Goal: Task Accomplishment & Management: Complete application form

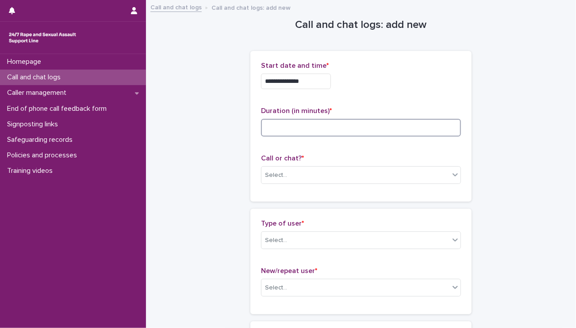
click at [282, 126] on input at bounding box center [361, 128] width 200 height 18
type input "**"
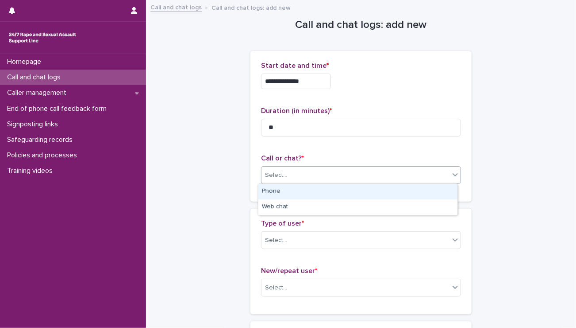
click at [292, 182] on div "Select..." at bounding box center [361, 175] width 200 height 18
click at [286, 189] on div "Phone" at bounding box center [358, 191] width 199 height 15
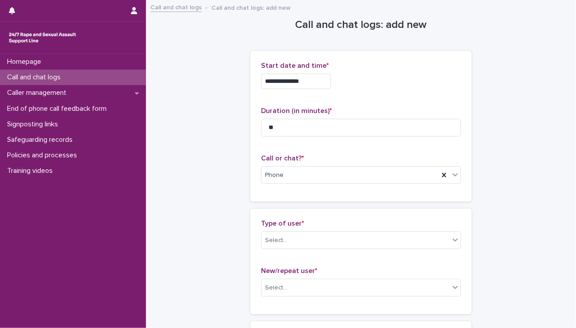
click at [276, 253] on div "Type of user * Select..." at bounding box center [361, 237] width 200 height 37
click at [277, 247] on div "Select..." at bounding box center [361, 240] width 200 height 18
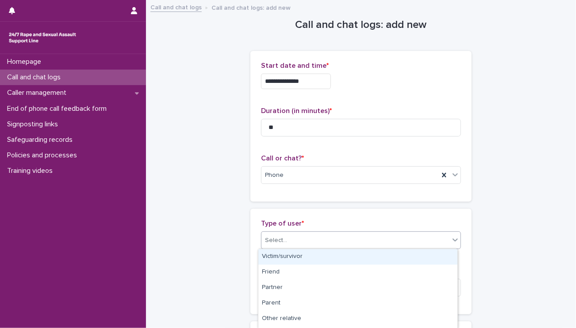
click at [277, 251] on div "Victim/survivor" at bounding box center [358, 256] width 199 height 15
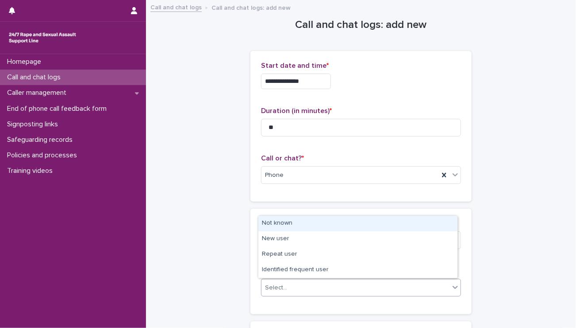
click at [273, 285] on div "Select..." at bounding box center [276, 287] width 22 height 9
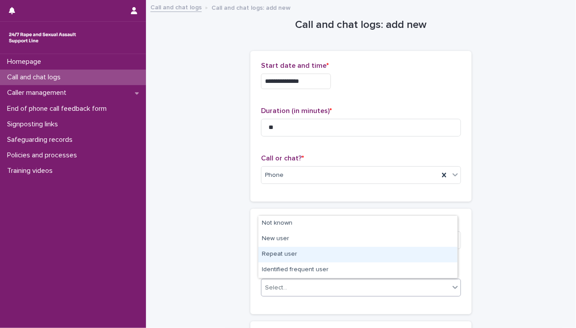
click at [285, 256] on div "Repeat user" at bounding box center [358, 254] width 199 height 15
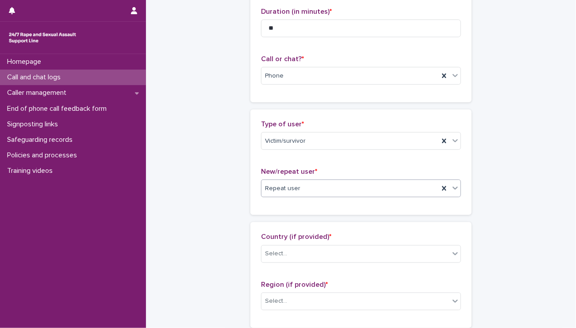
scroll to position [133, 0]
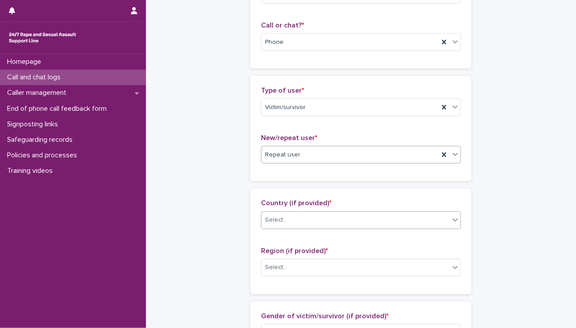
click at [299, 223] on div "Select..." at bounding box center [356, 219] width 188 height 15
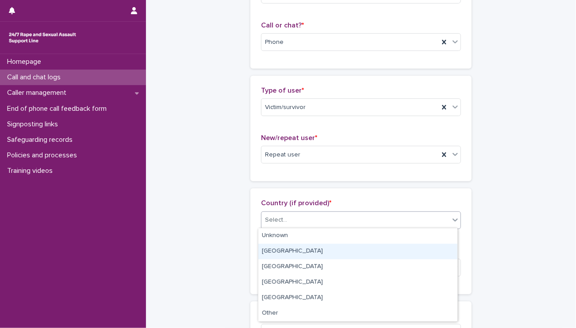
drag, startPoint x: 285, startPoint y: 243, endPoint x: 282, endPoint y: 247, distance: 5.3
click at [282, 247] on div "[GEOGRAPHIC_DATA]" at bounding box center [358, 250] width 199 height 15
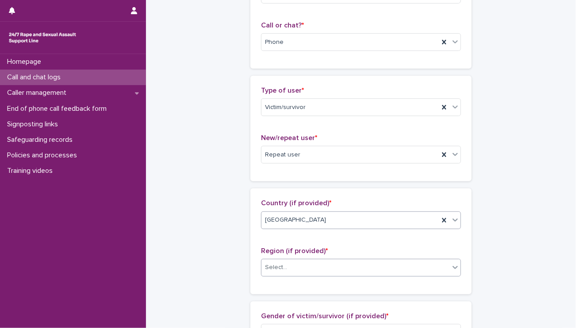
click at [269, 267] on div "Select..." at bounding box center [276, 266] width 22 height 9
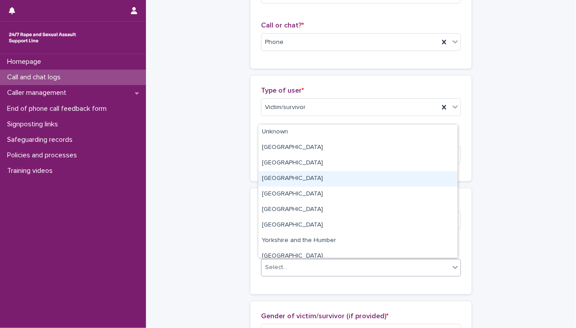
click at [280, 183] on div "[GEOGRAPHIC_DATA]" at bounding box center [358, 178] width 199 height 15
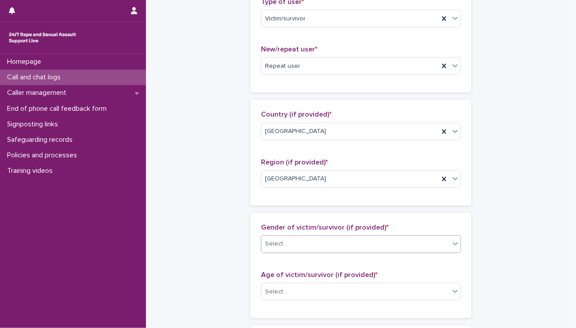
click at [315, 242] on div "Select..." at bounding box center [356, 243] width 188 height 15
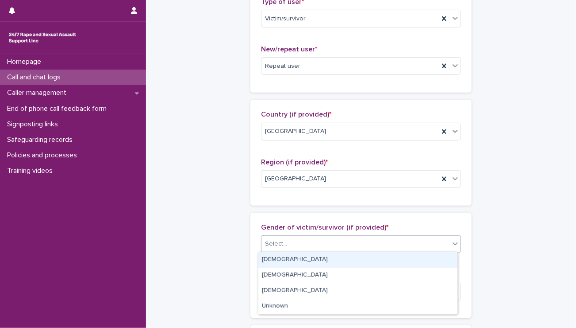
click at [282, 256] on div "[DEMOGRAPHIC_DATA]" at bounding box center [358, 259] width 199 height 15
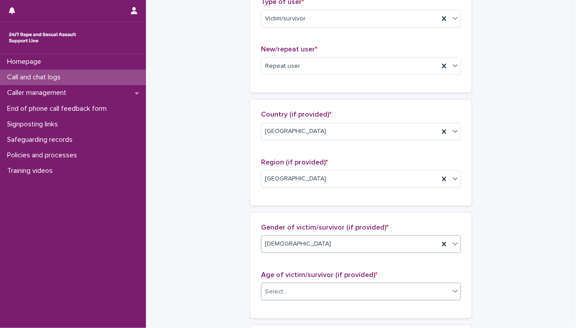
click at [277, 292] on div "Select..." at bounding box center [276, 291] width 22 height 9
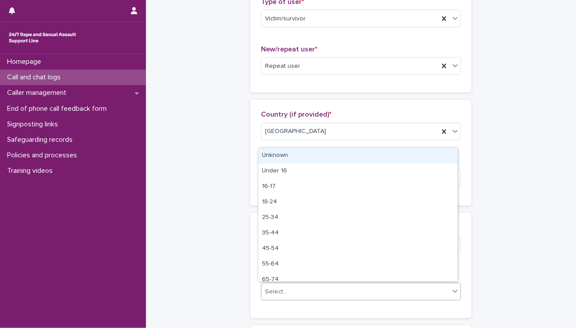
click at [270, 160] on div "Unknown" at bounding box center [358, 155] width 199 height 15
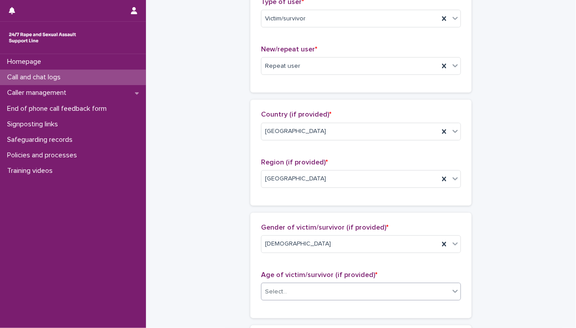
click at [230, 161] on div "**********" at bounding box center [361, 259] width 413 height 958
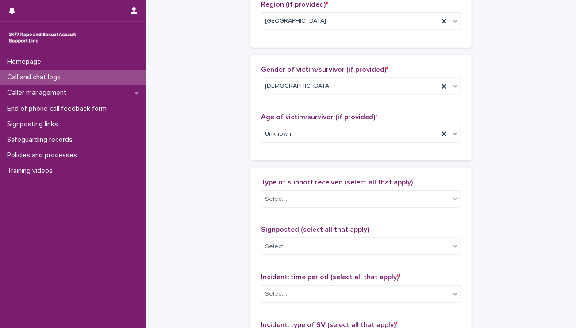
scroll to position [398, 0]
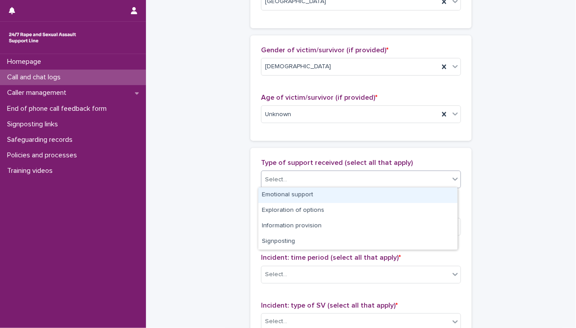
click at [304, 181] on div "Select..." at bounding box center [356, 179] width 188 height 15
drag, startPoint x: 275, startPoint y: 193, endPoint x: 276, endPoint y: 207, distance: 14.6
click at [275, 194] on div "Emotional support" at bounding box center [358, 194] width 199 height 15
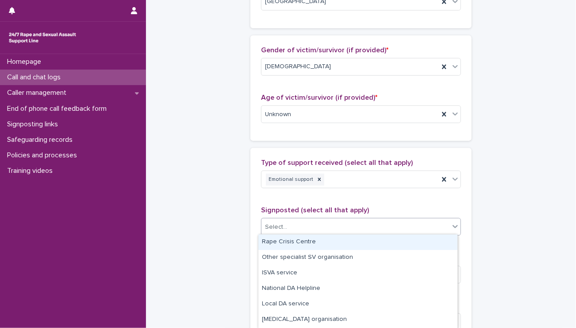
click at [280, 232] on div "Select..." at bounding box center [356, 227] width 188 height 15
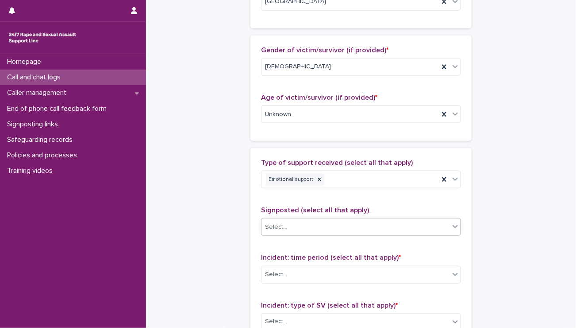
drag, startPoint x: 280, startPoint y: 225, endPoint x: 269, endPoint y: 248, distance: 25.4
click at [269, 239] on div "Signposted (select all that apply) 0 results available. Select is focused ,type…" at bounding box center [361, 224] width 200 height 37
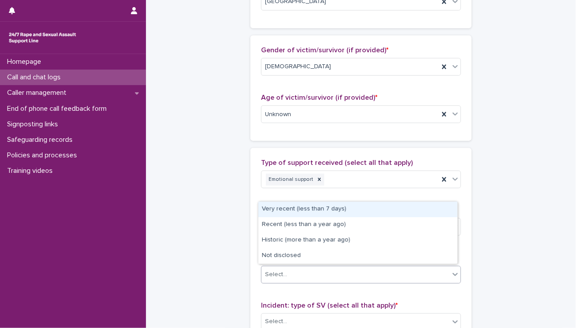
click at [275, 272] on div "Select..." at bounding box center [276, 274] width 22 height 9
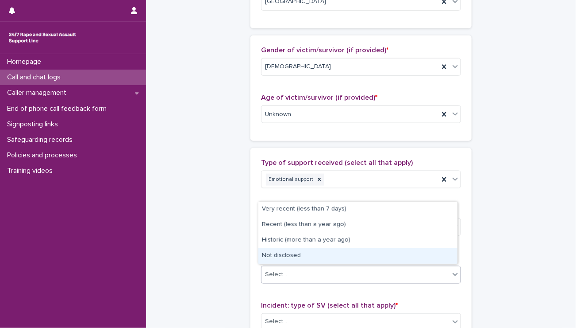
click at [278, 258] on div "Not disclosed" at bounding box center [358, 255] width 199 height 15
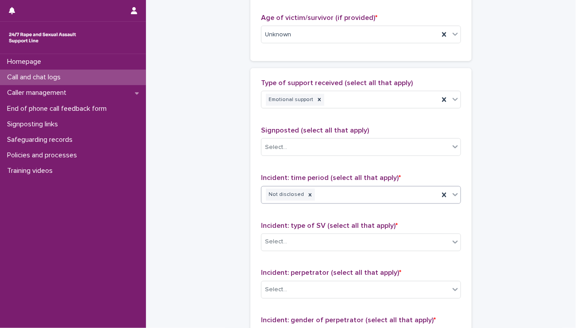
scroll to position [487, 0]
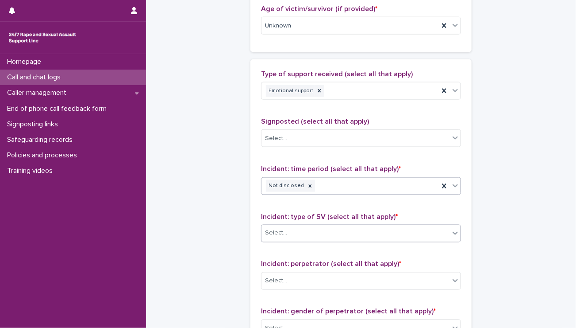
click at [282, 230] on div "Select..." at bounding box center [276, 232] width 22 height 9
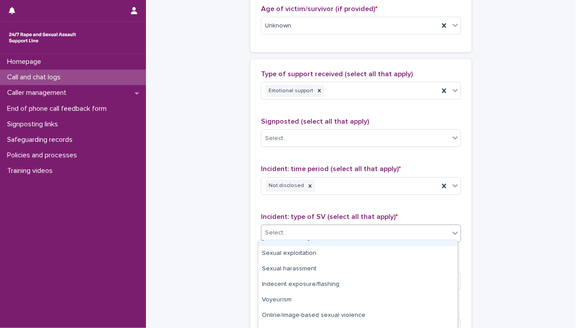
scroll to position [67, 0]
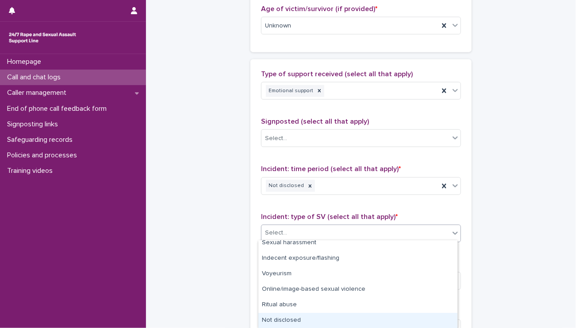
click at [282, 313] on div "Not disclosed" at bounding box center [358, 320] width 199 height 15
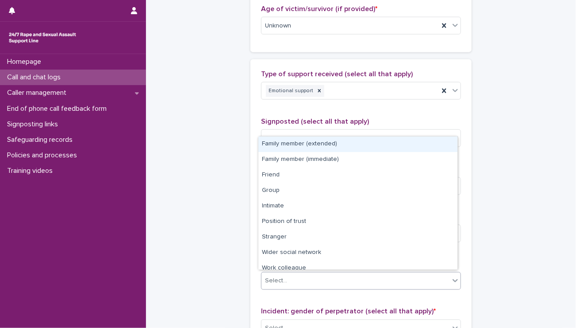
click at [285, 282] on div "Select..." at bounding box center [356, 281] width 188 height 15
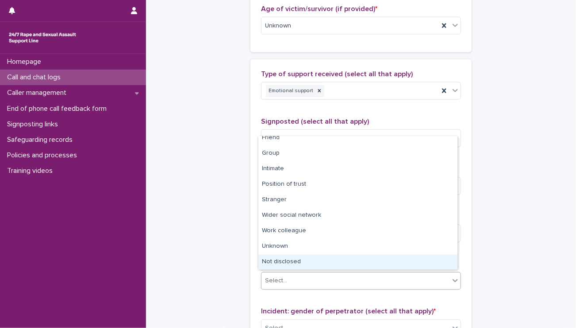
click at [319, 255] on div "Not disclosed" at bounding box center [358, 261] width 199 height 15
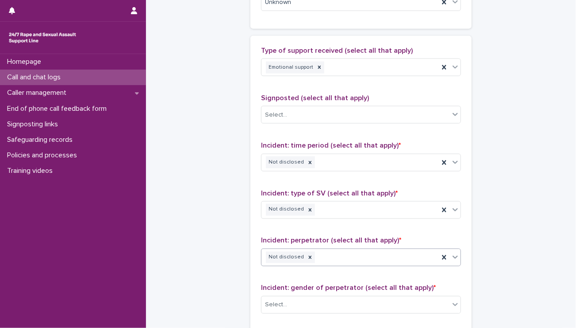
scroll to position [575, 0]
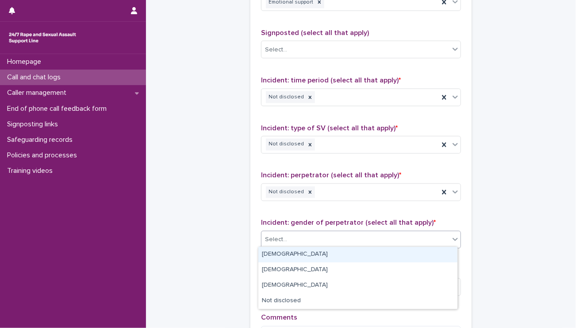
click at [301, 237] on div "Select..." at bounding box center [356, 239] width 188 height 15
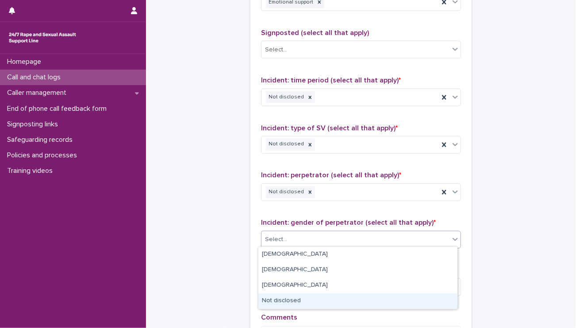
click at [291, 299] on div "Not disclosed" at bounding box center [358, 300] width 199 height 15
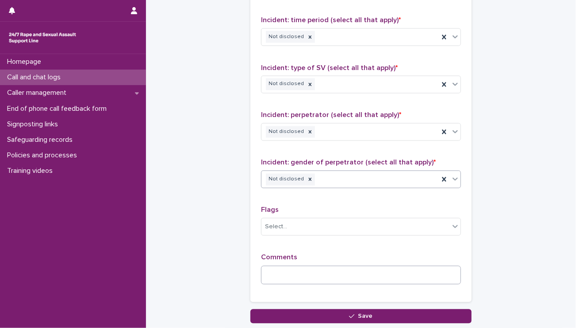
scroll to position [664, 0]
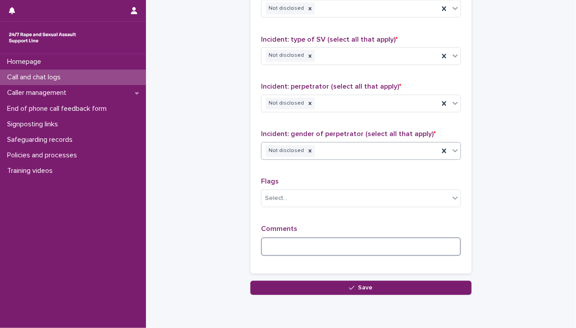
click at [292, 243] on textarea at bounding box center [361, 246] width 200 height 19
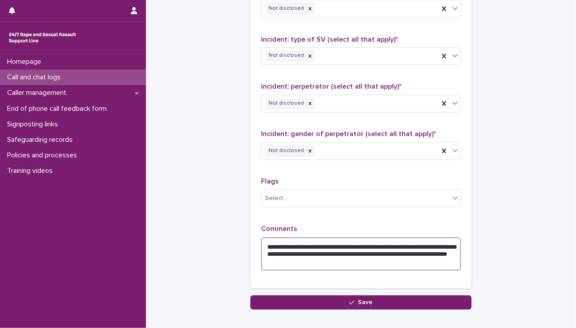
type textarea "**********"
click at [274, 292] on div "**********" at bounding box center [361, 88] width 221 height 413
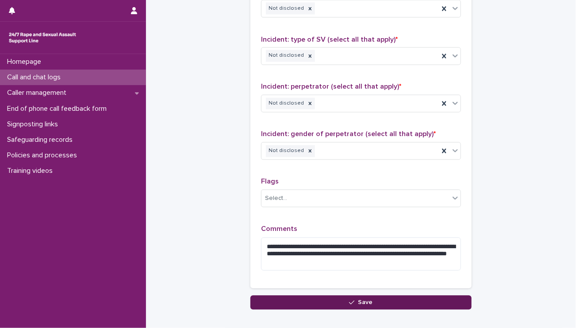
click at [277, 295] on button "Save" at bounding box center [361, 302] width 221 height 14
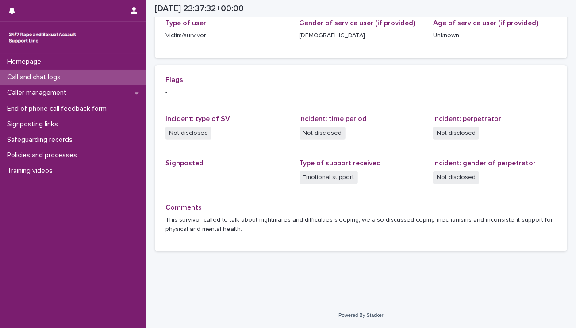
scroll to position [152, 0]
click at [129, 12] on button "button" at bounding box center [134, 10] width 17 height 21
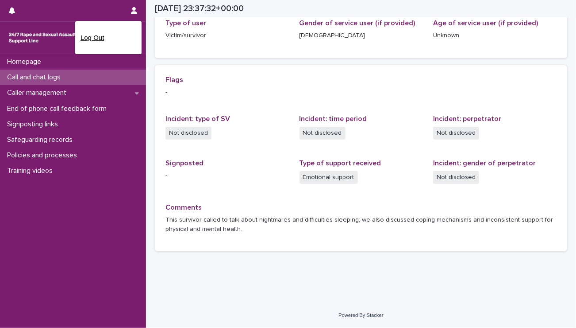
click at [112, 38] on p "Log Out" at bounding box center [109, 37] width 56 height 15
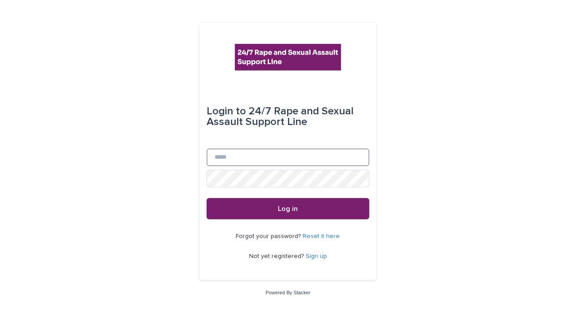
type input "**********"
